Goal: Task Accomplishment & Management: Use online tool/utility

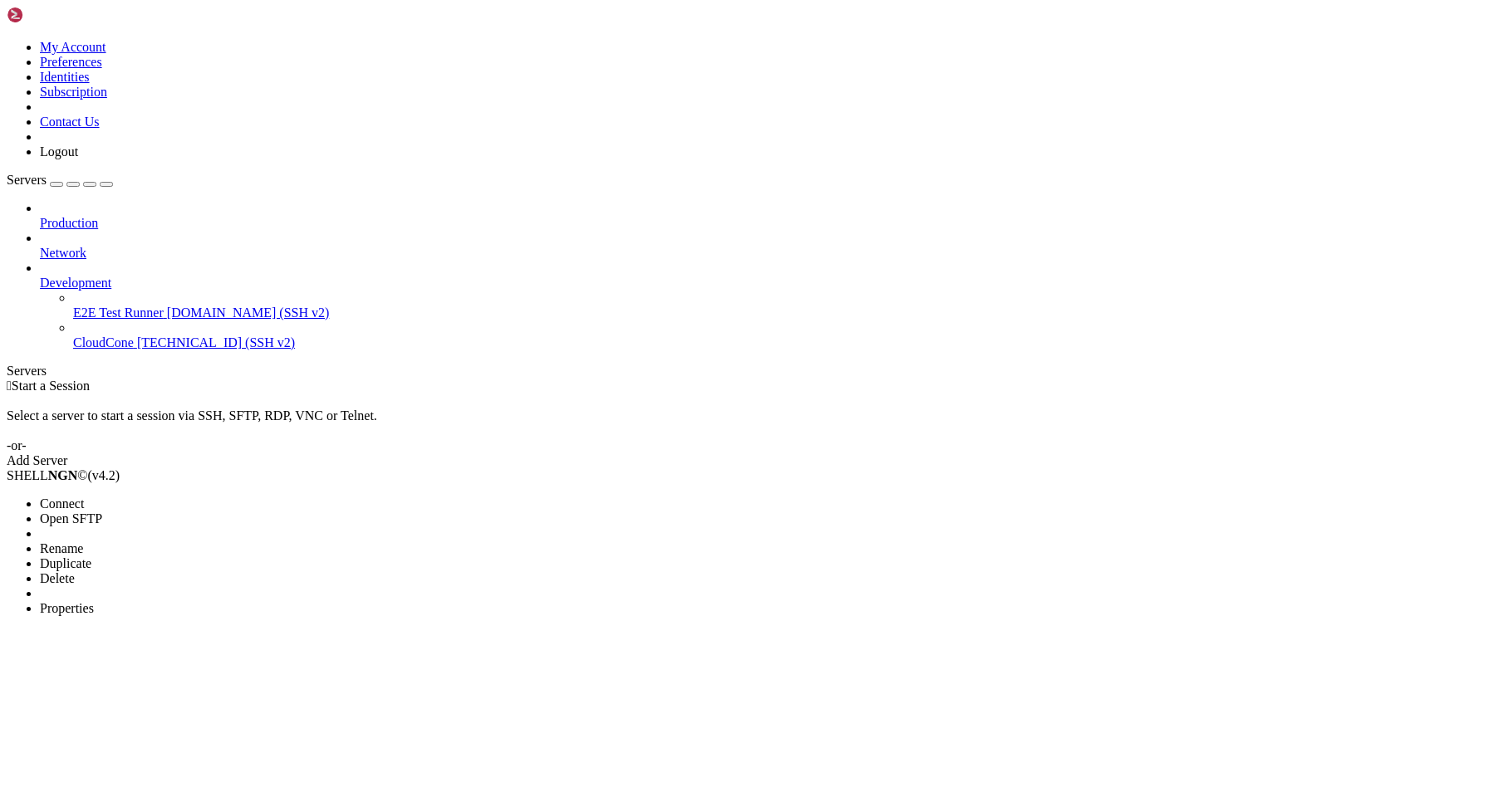
click at [84, 497] on span "Connect" at bounding box center [61, 504] width 44 height 14
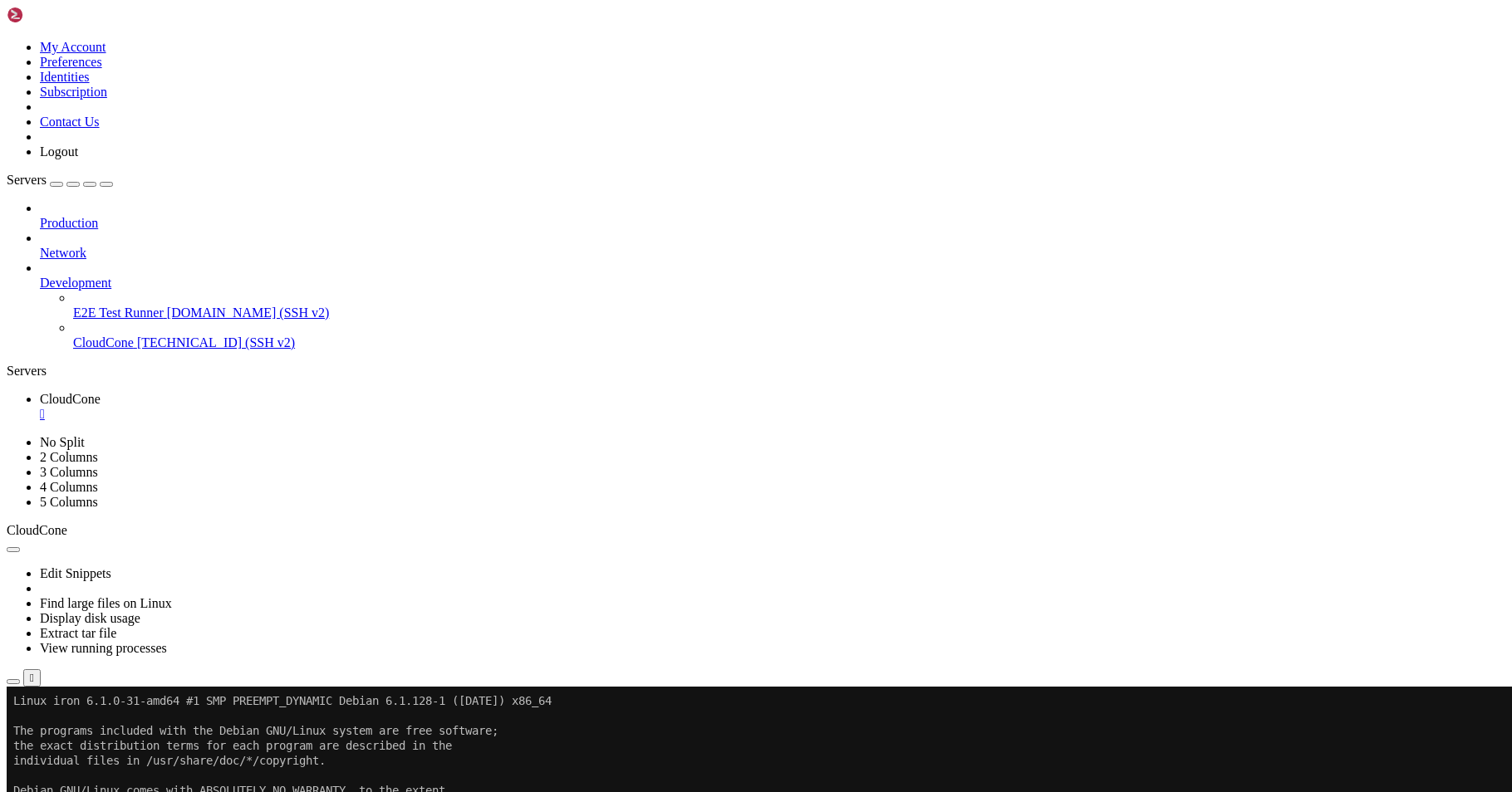
click at [106, 184] on icon "button" at bounding box center [106, 184] width 0 height 0
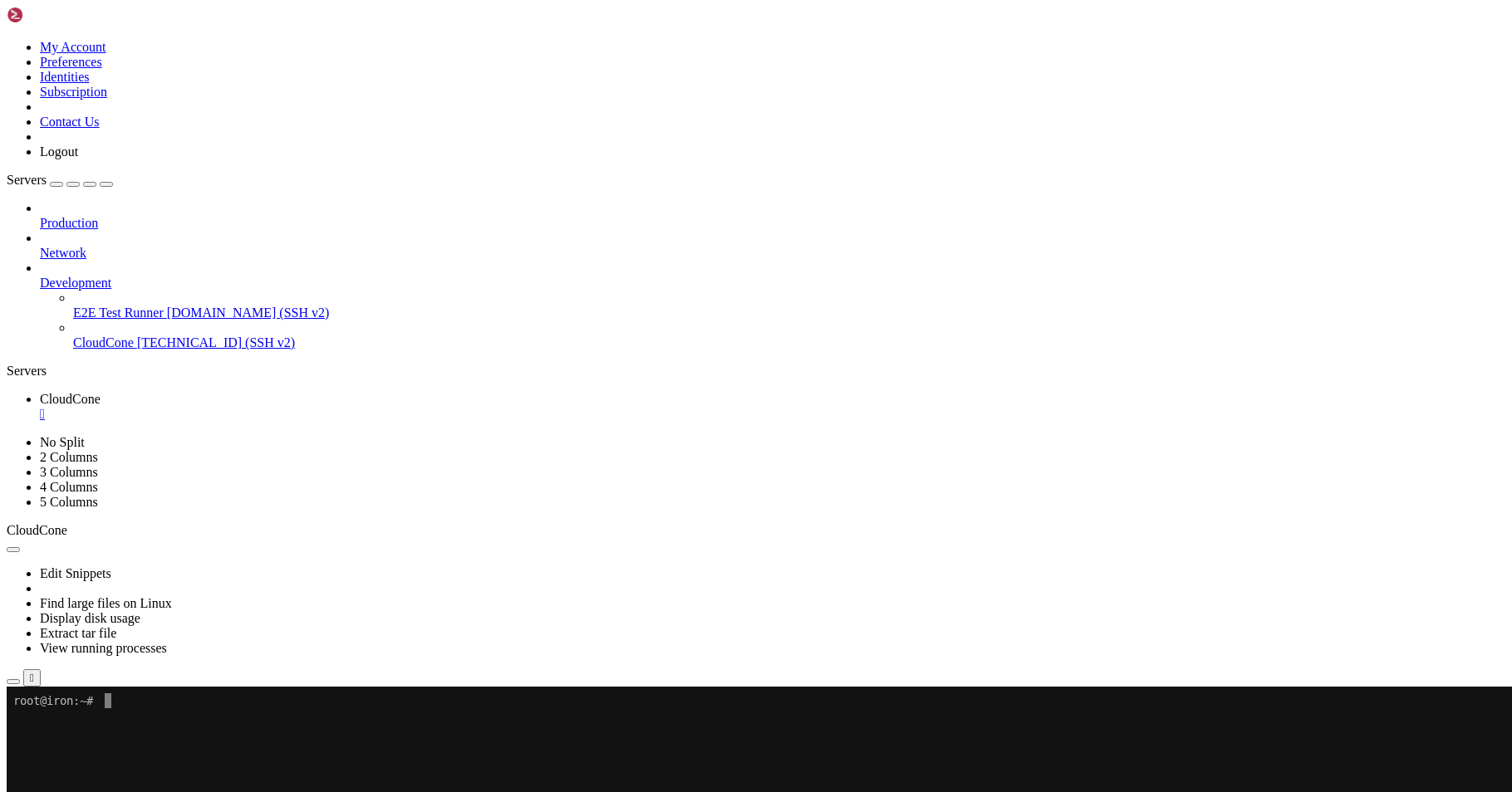
click at [7, 687] on icon at bounding box center [7, 687] width 0 height 0
click at [40, 669] on button "" at bounding box center [32, 678] width 18 height 18
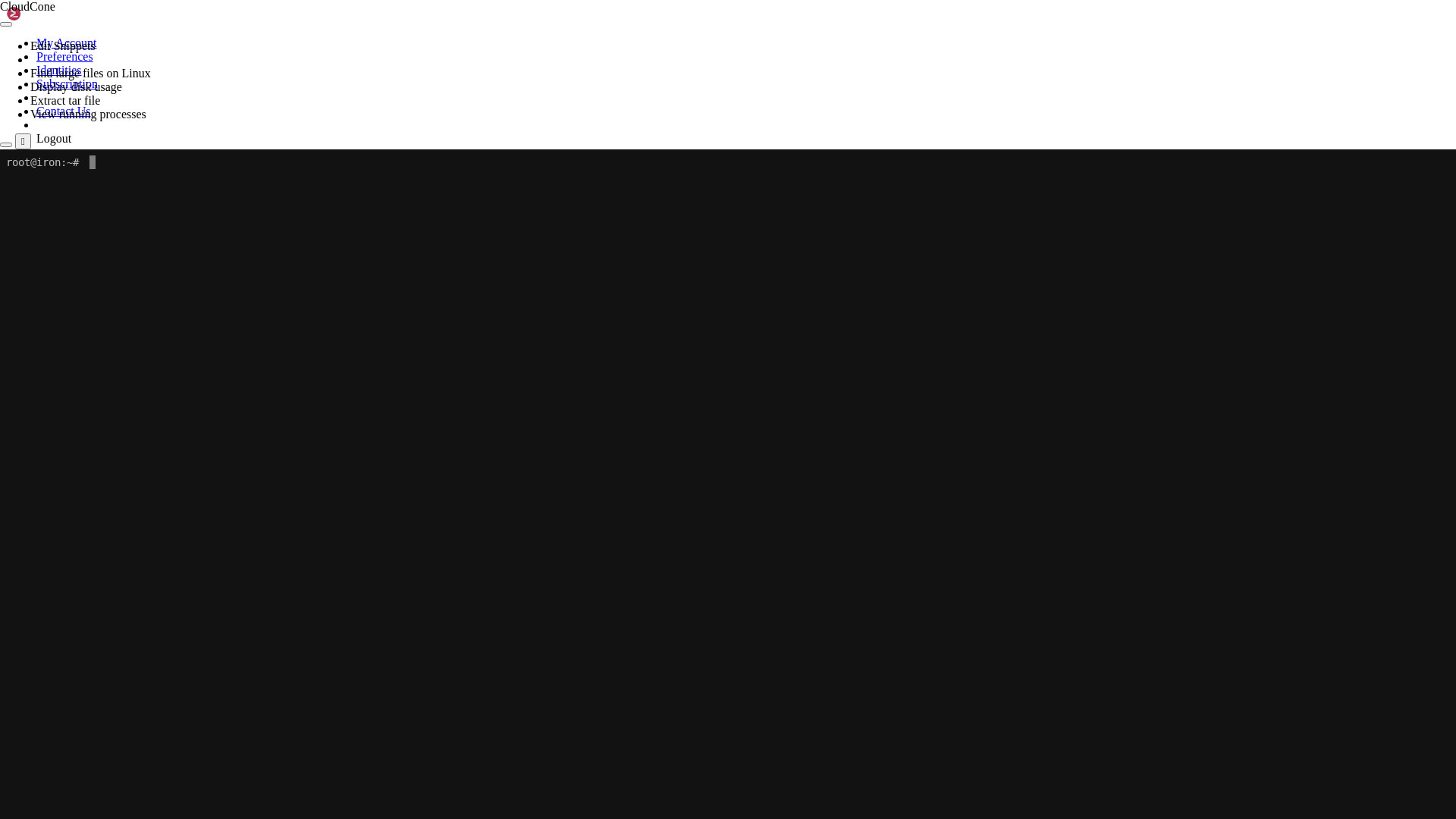
click at [381, 309] on x-row at bounding box center [726, 312] width 1441 height 14
click at [735, 150] on div at bounding box center [728, 150] width 1456 height 0
click at [31, 134] on button "" at bounding box center [23, 141] width 16 height 16
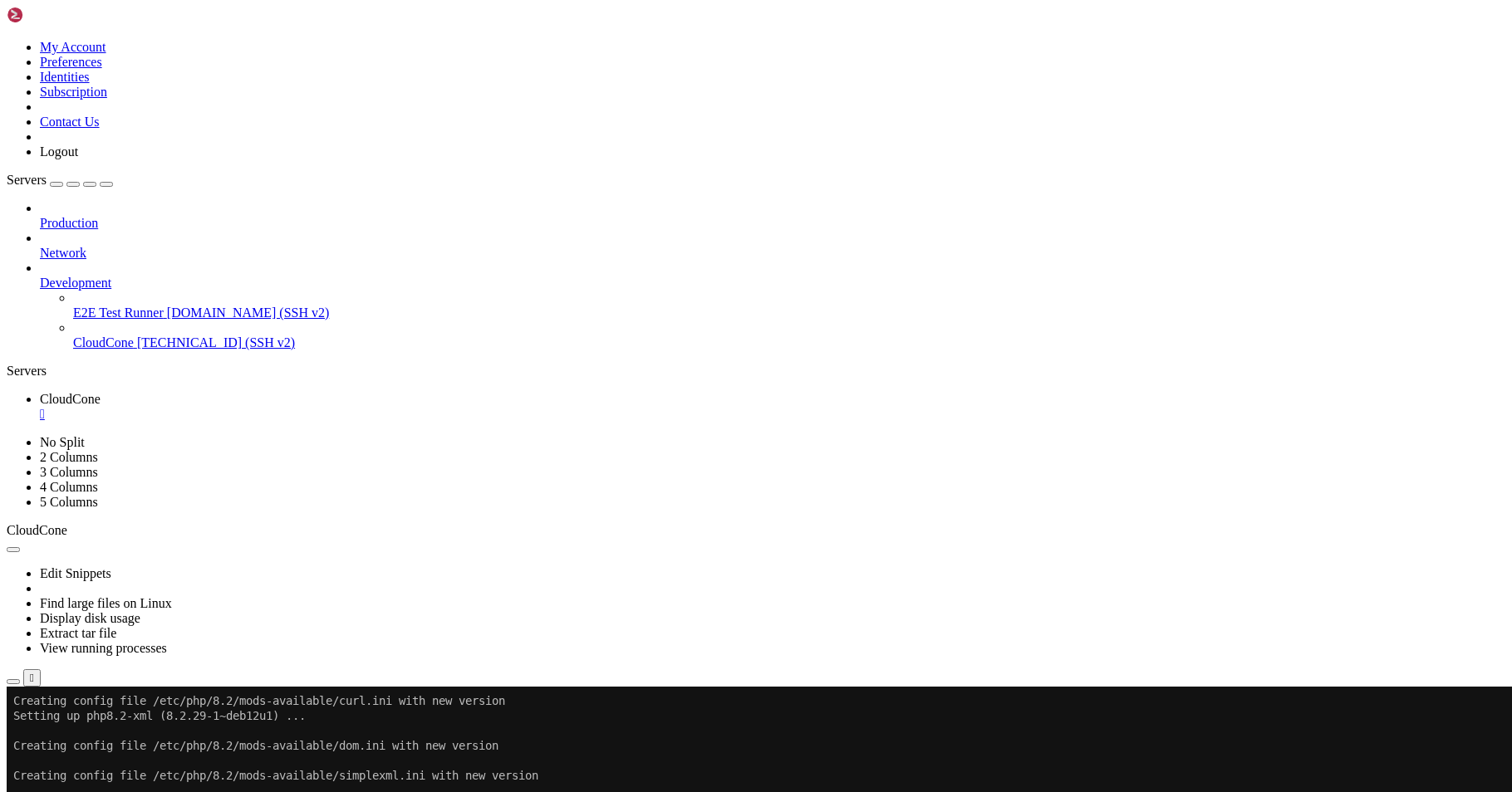
scroll to position [4425, 0]
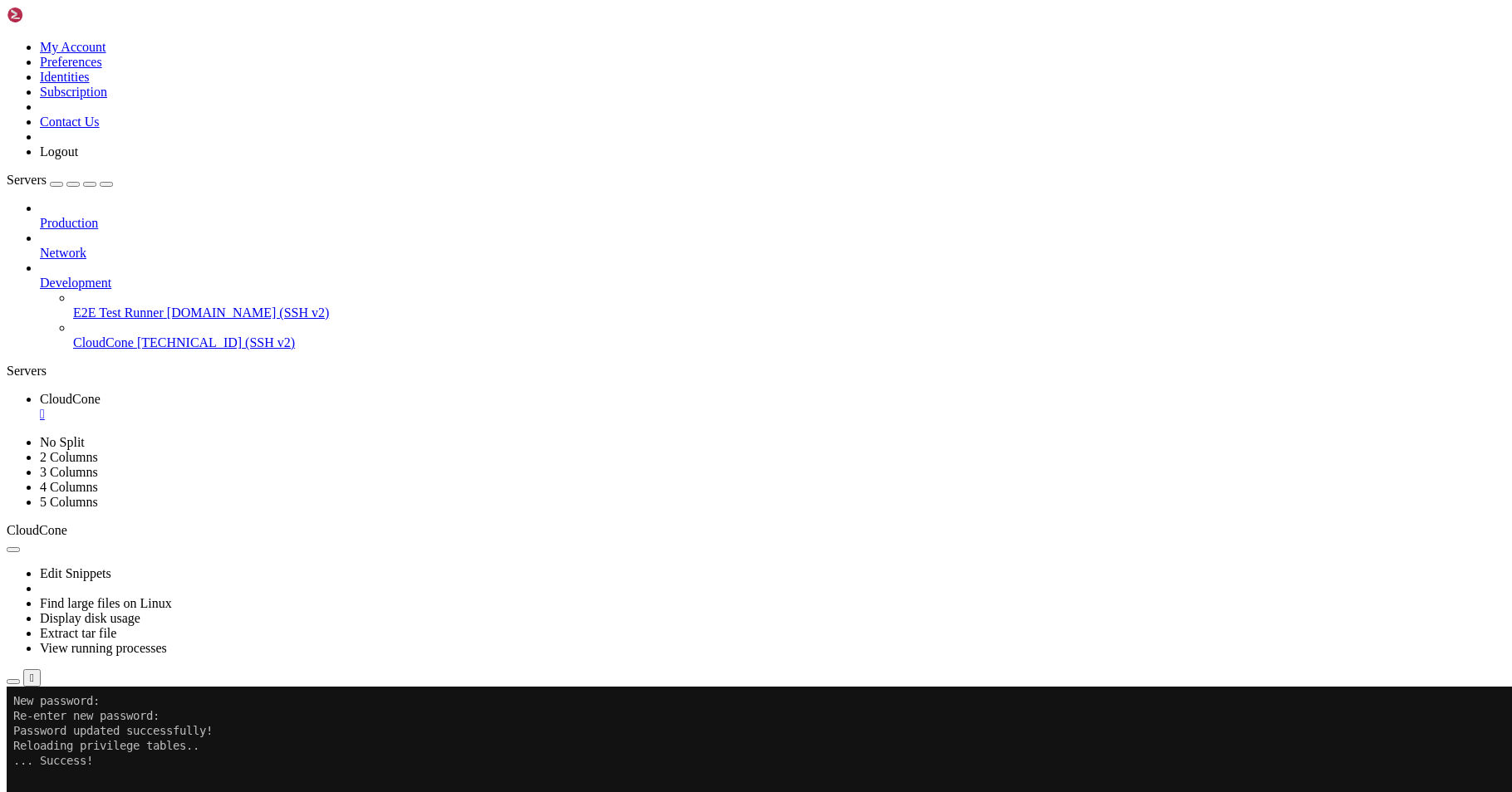
scroll to position [0, 0]
drag, startPoint x: 321, startPoint y: 789, endPoint x: 251, endPoint y: 715, distance: 101.9
drag, startPoint x: 269, startPoint y: 726, endPoint x: 228, endPoint y: 733, distance: 41.6
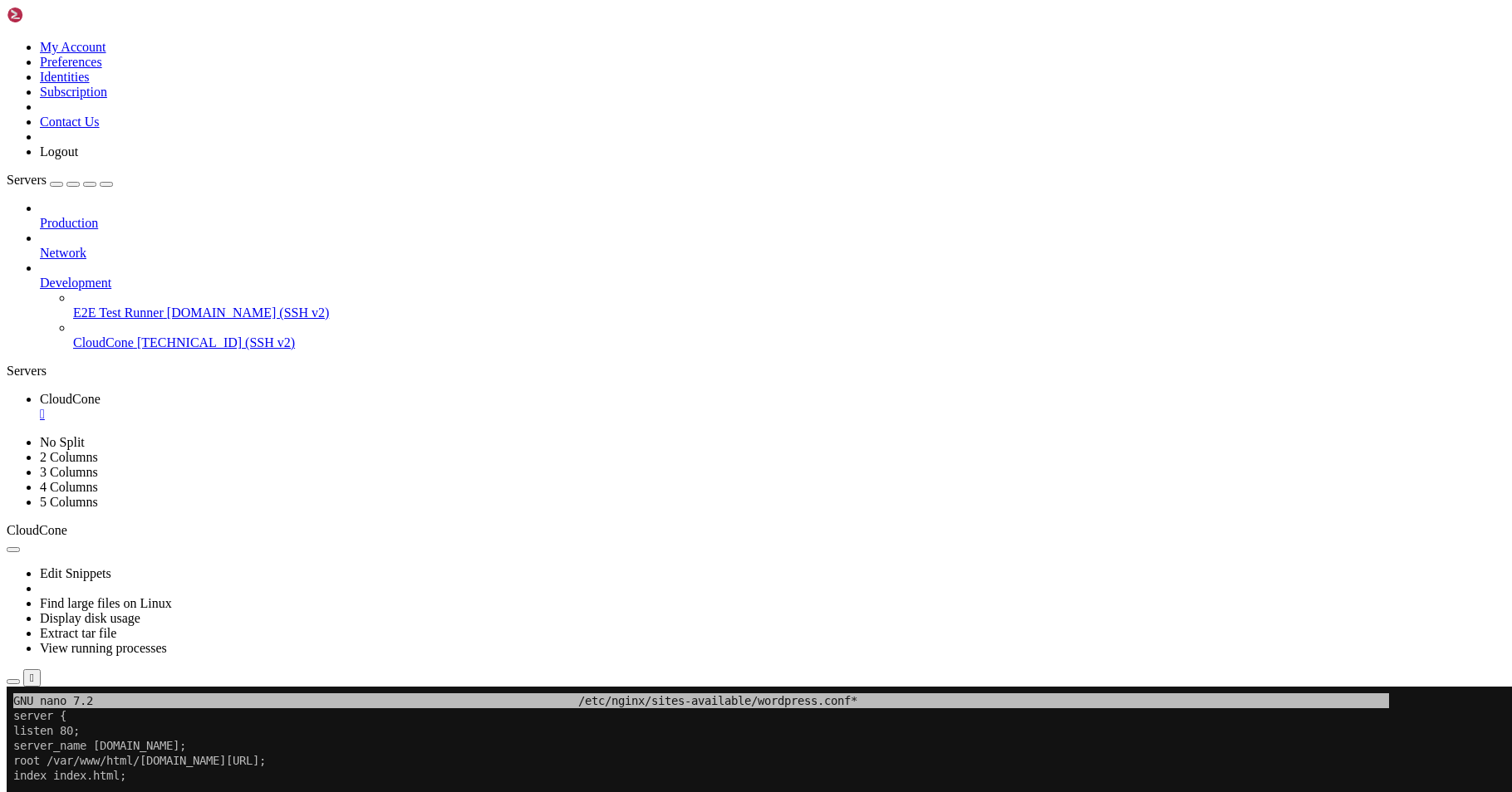
click at [370, 764] on x-row "root /var/www/html/[DOMAIN_NAME][URL];" at bounding box center [749, 761] width 1472 height 15
click at [370, 766] on x-row "root /var/www/html/[DOMAIN_NAME][URL];" at bounding box center [749, 761] width 1472 height 15
copy x-row ";"
click at [380, 760] on x-row "root /var/www/html/[DOMAIN_NAME][URL];" at bounding box center [749, 761] width 1472 height 15
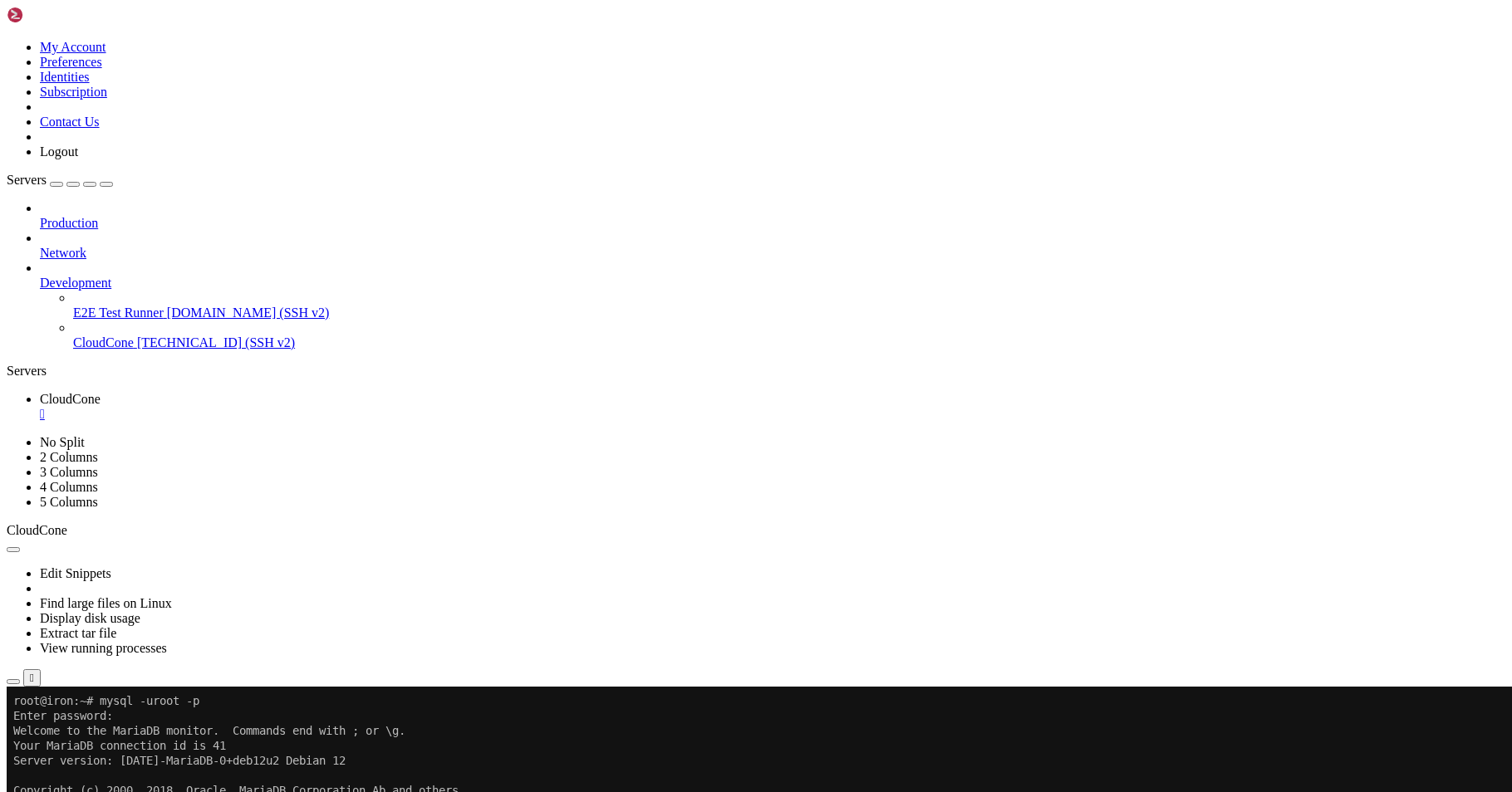
drag, startPoint x: 239, startPoint y: 1100, endPoint x: 208, endPoint y: 1112, distance: 33.2
drag, startPoint x: 241, startPoint y: 1175, endPoint x: 219, endPoint y: 1181, distance: 22.8
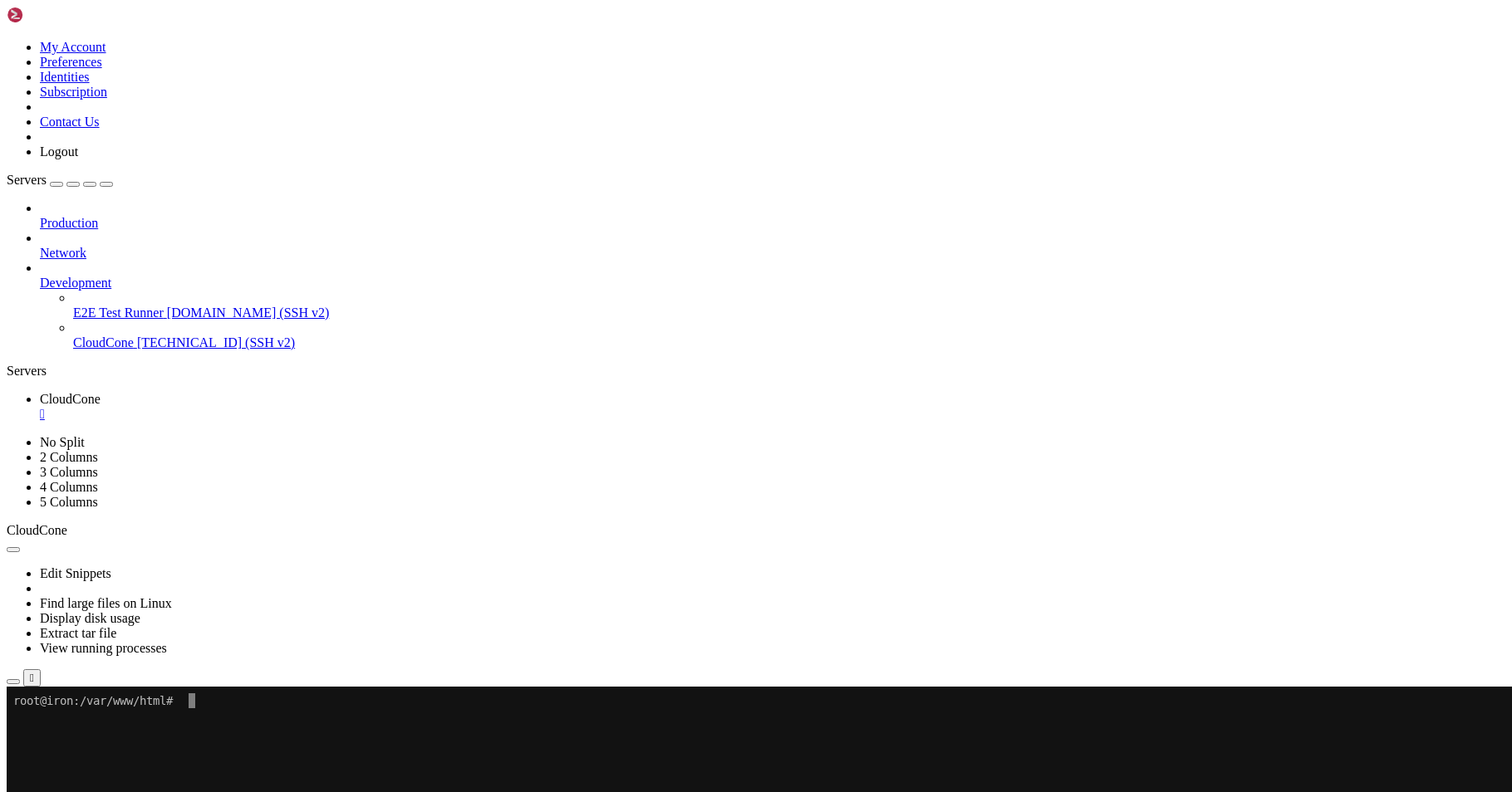
drag, startPoint x: 359, startPoint y: 781, endPoint x: 273, endPoint y: 713, distance: 109.6
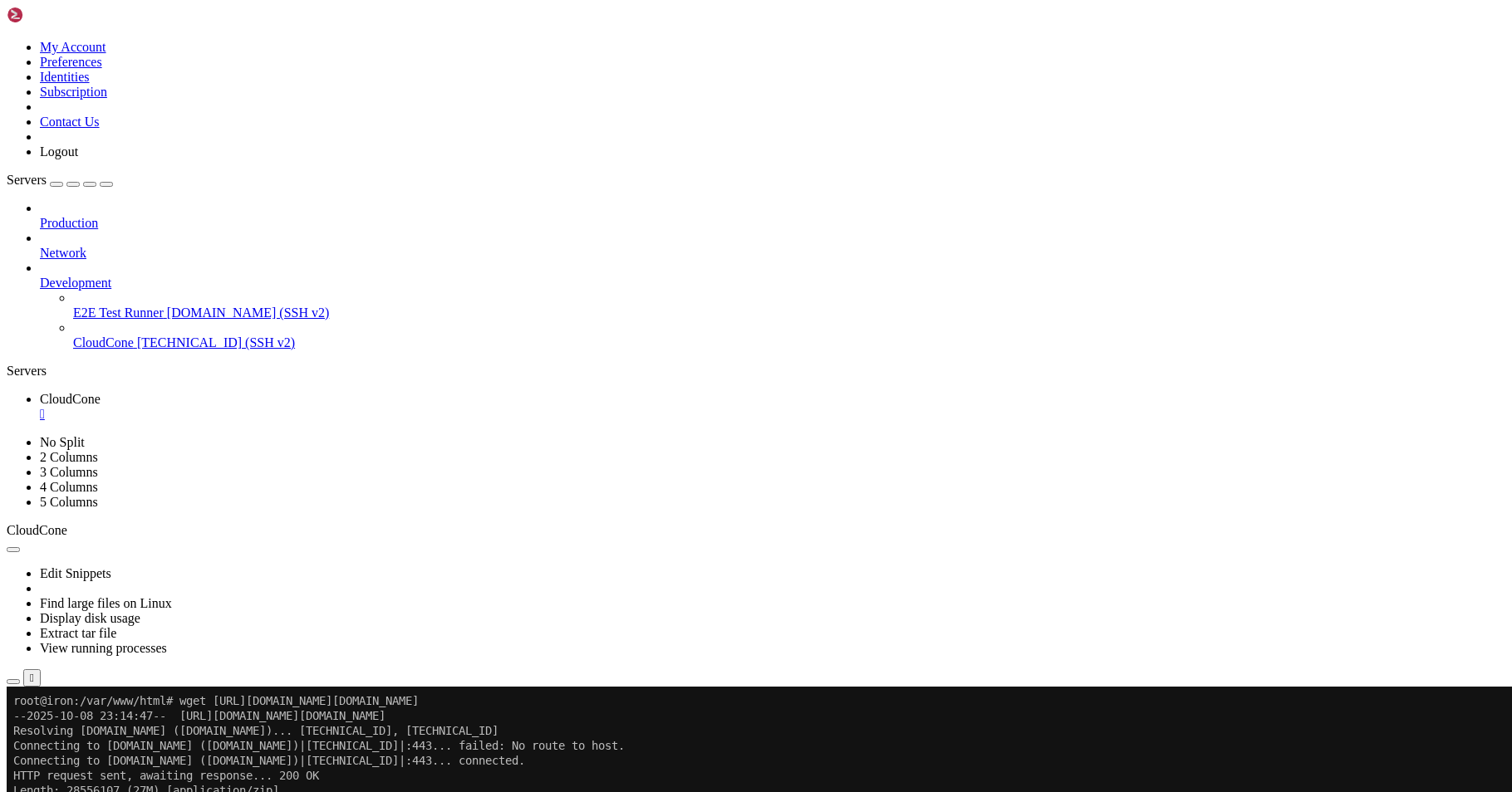
drag, startPoint x: 253, startPoint y: 919, endPoint x: 286, endPoint y: 909, distance: 34.5
drag, startPoint x: 320, startPoint y: 903, endPoint x: 280, endPoint y: 915, distance: 41.8
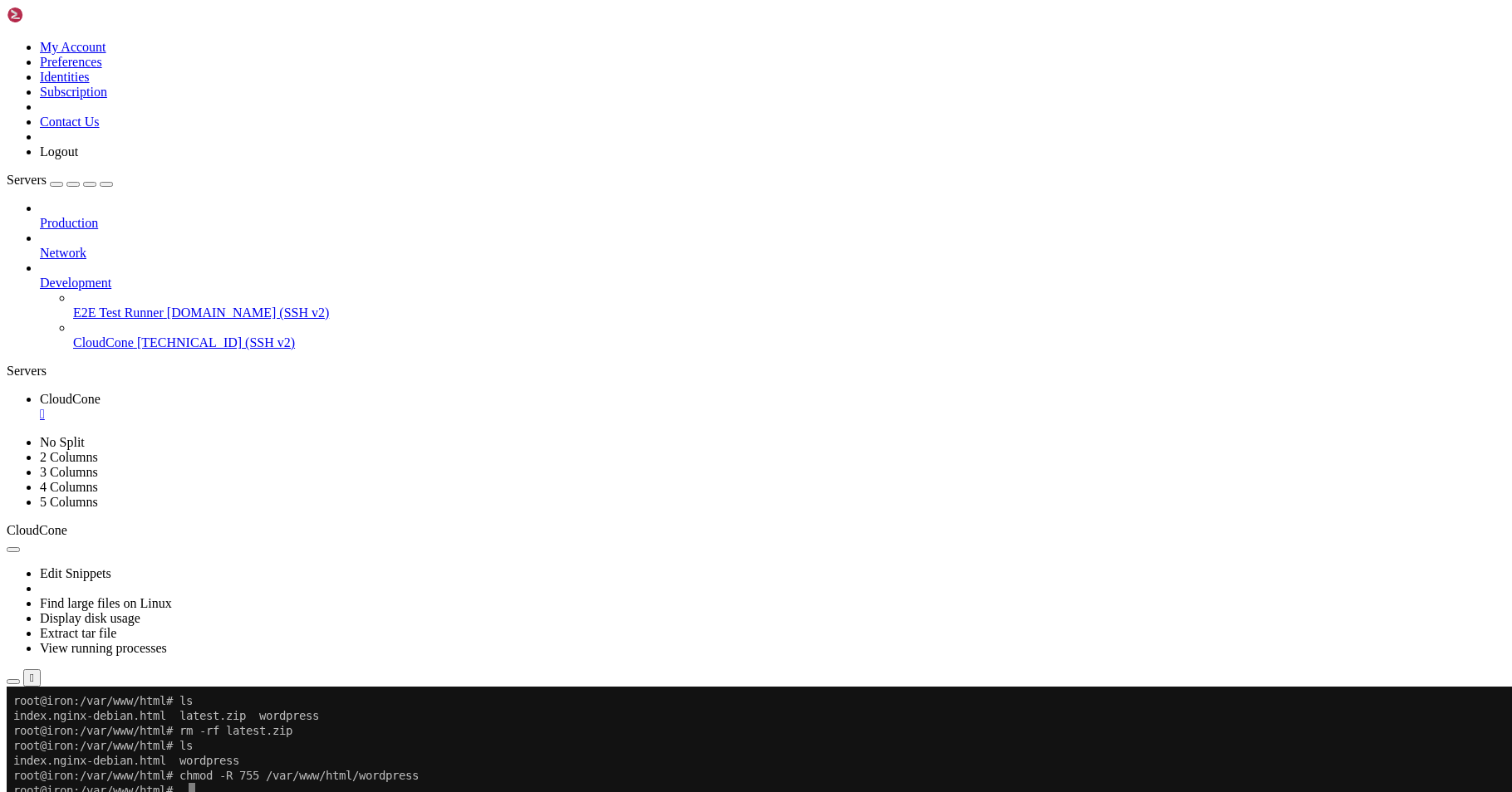
drag, startPoint x: 325, startPoint y: 844, endPoint x: 296, endPoint y: 819, distance: 38.3
drag, startPoint x: 365, startPoint y: 887, endPoint x: 337, endPoint y: 888, distance: 28.0
drag, startPoint x: 335, startPoint y: 911, endPoint x: 294, endPoint y: 963, distance: 66.2
click at [13, 682] on icon "button" at bounding box center [13, 682] width 0 height 0
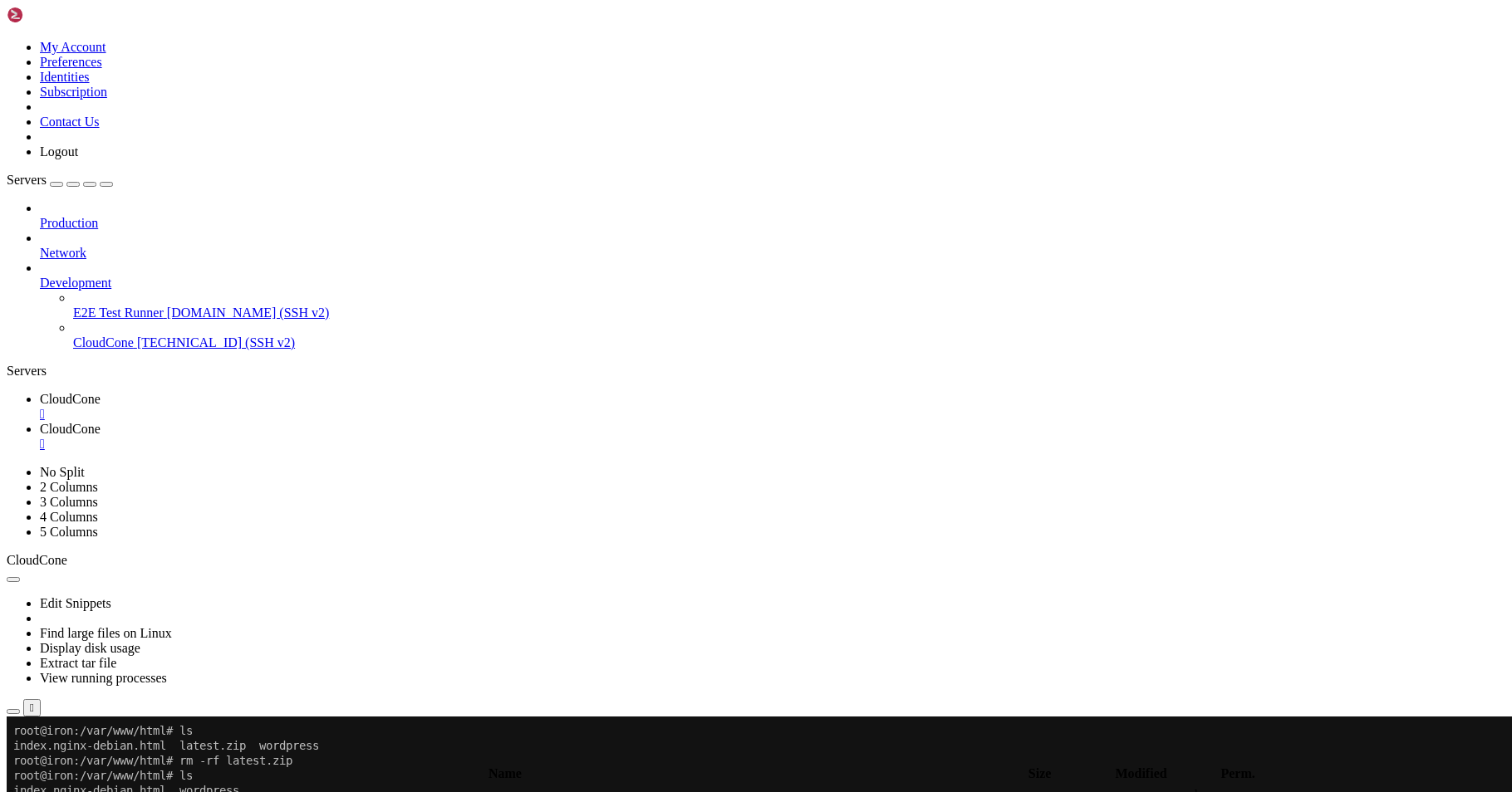
click at [13, 759] on icon "button" at bounding box center [13, 759] width 0 height 0
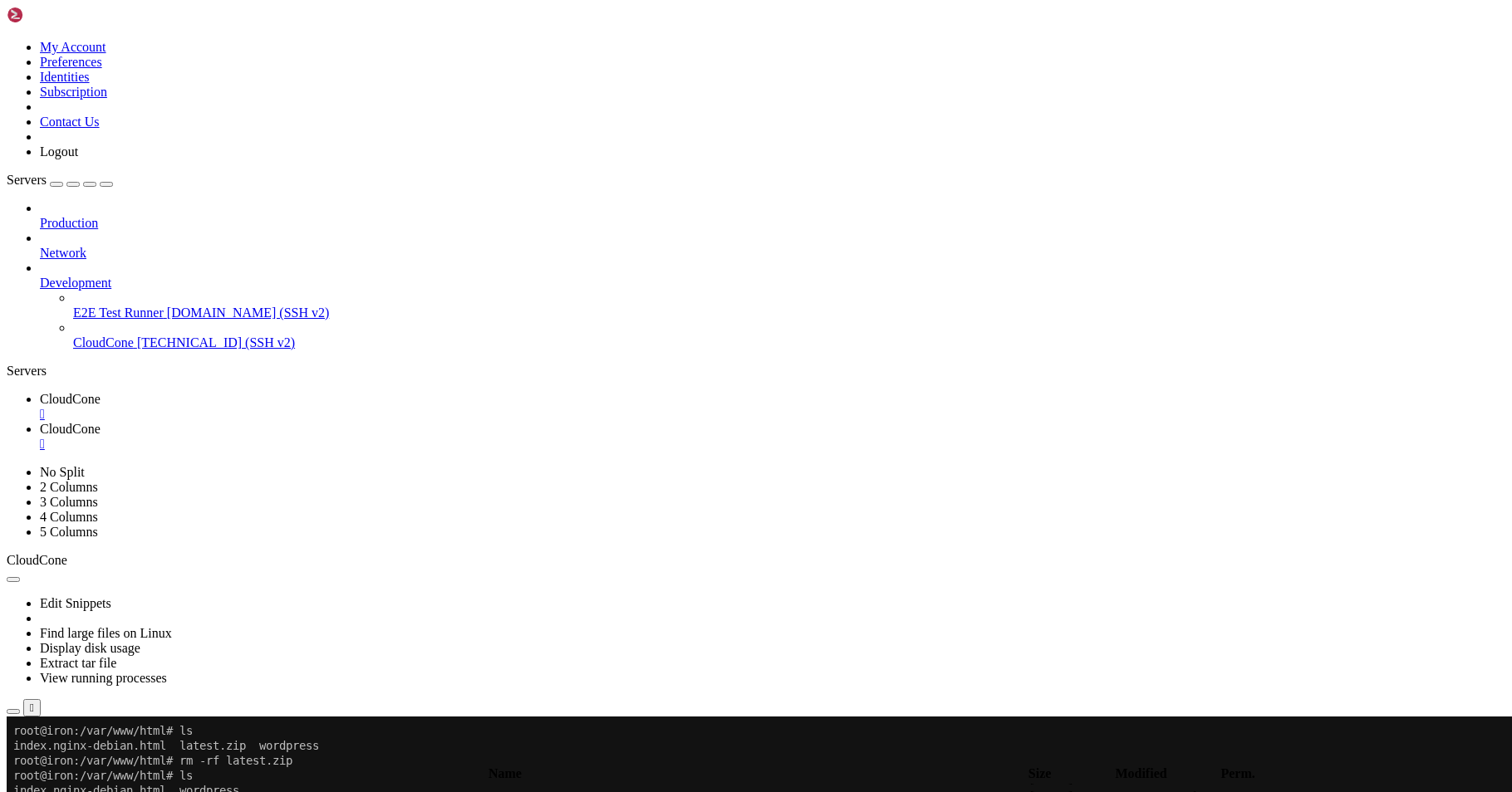
click at [87, 349] on td " nginx" at bounding box center [439, 341] width 861 height 17
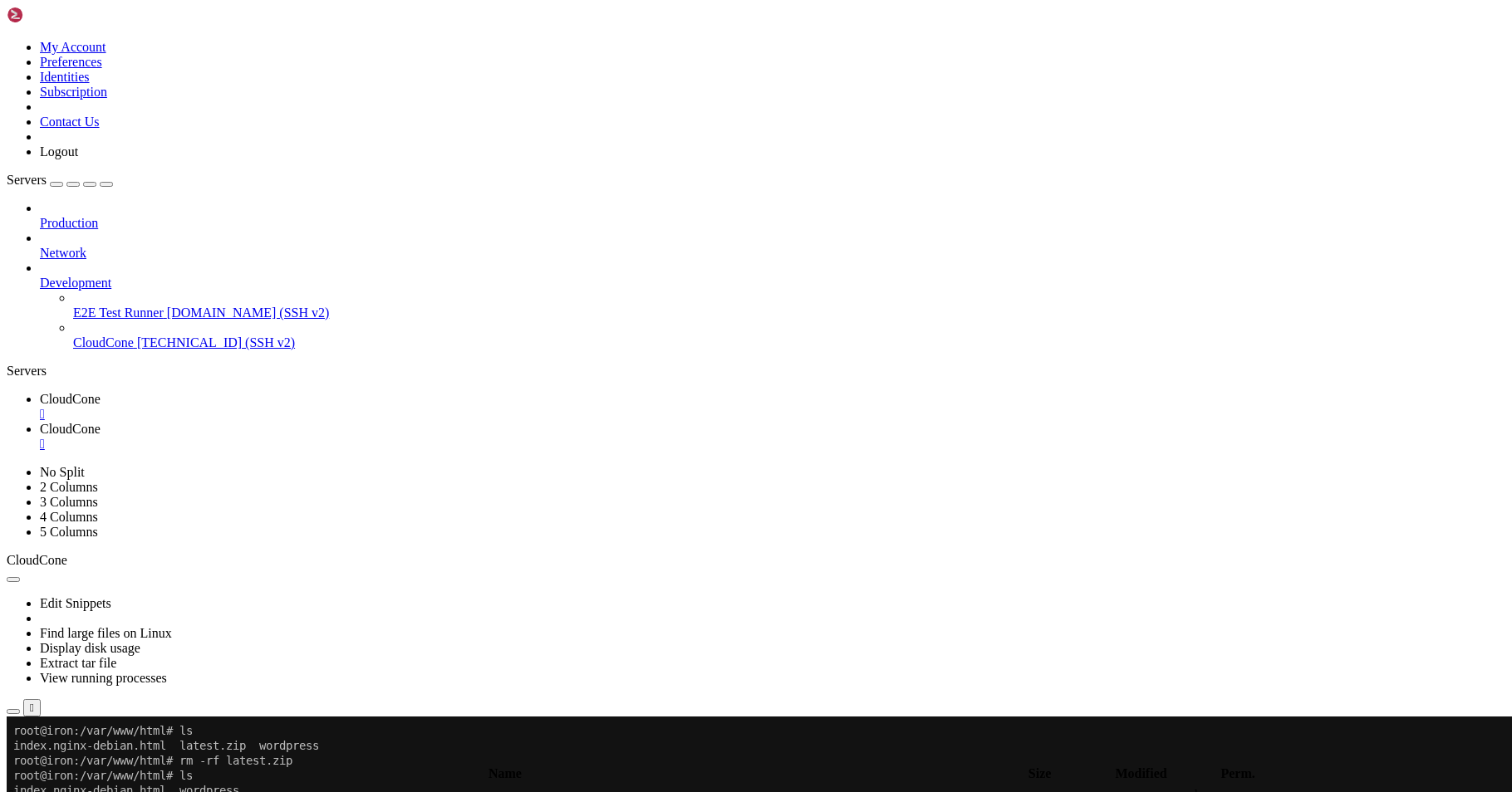
type input "/etc/nginx/sites-available"
click at [82, 392] on span "CloudCone" at bounding box center [70, 399] width 61 height 14
click at [245, 437] on div "" at bounding box center [772, 445] width 1466 height 15
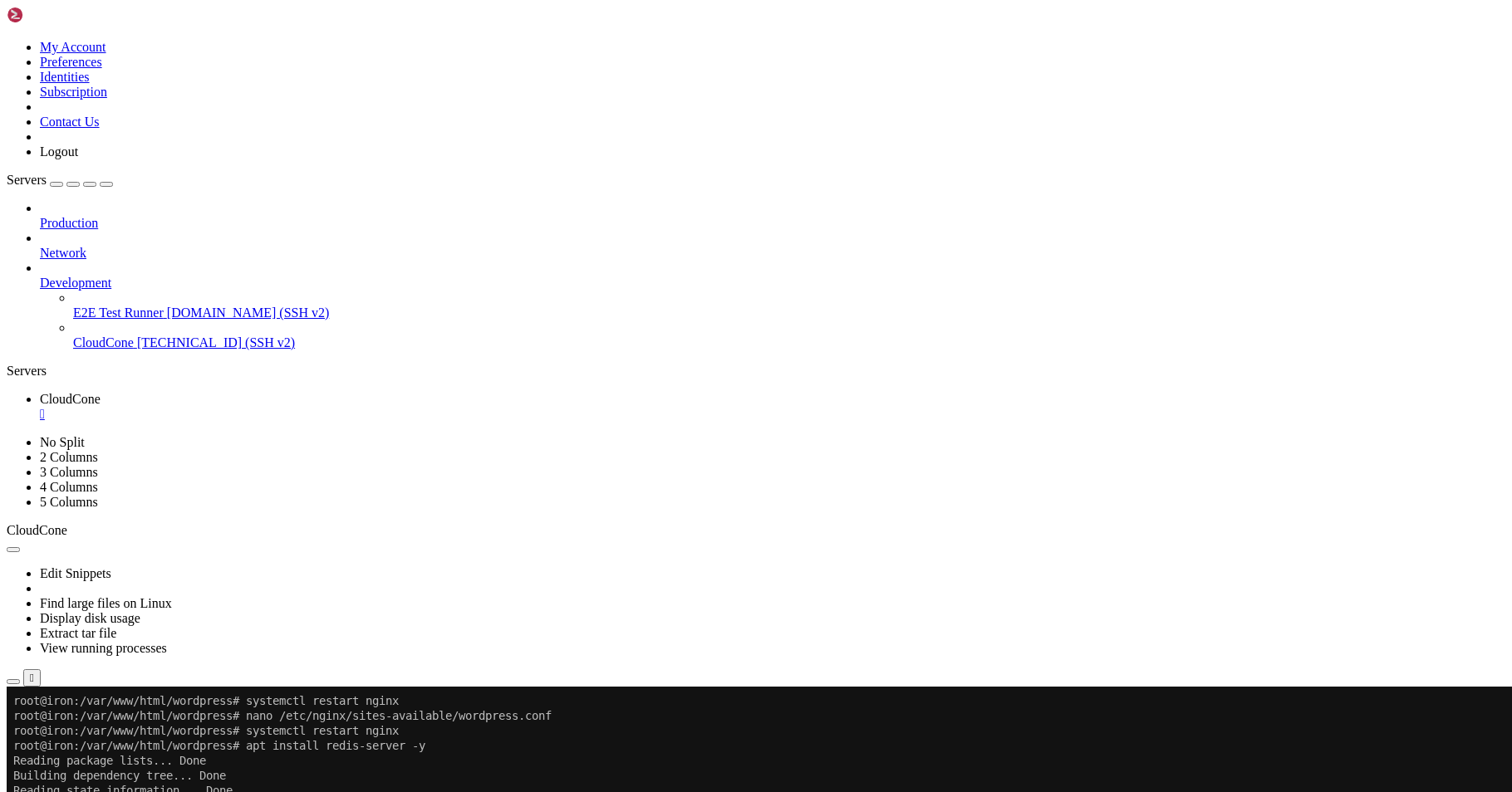
scroll to position [194, 0]
drag, startPoint x: 315, startPoint y: 1329, endPoint x: 296, endPoint y: 1323, distance: 19.9
